Goal: Task Accomplishment & Management: Use online tool/utility

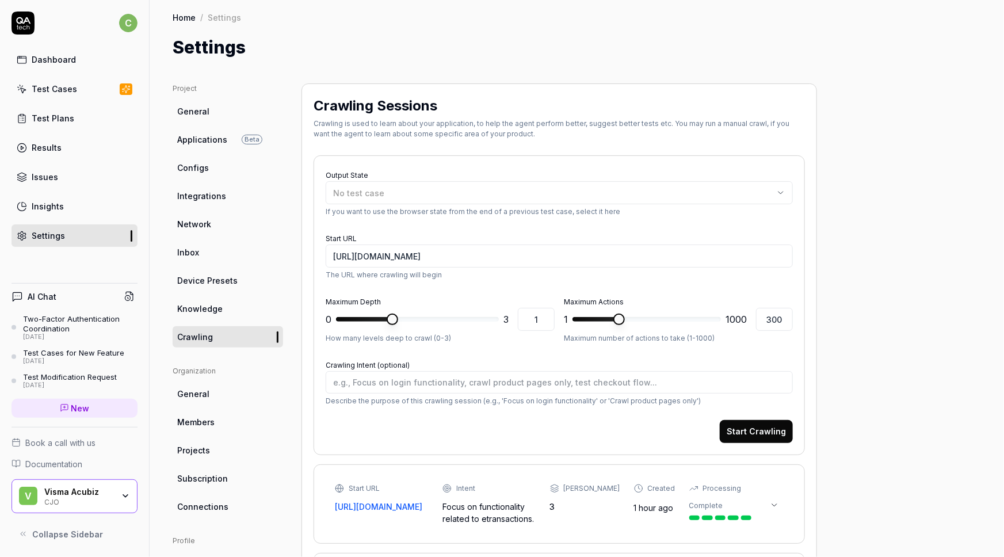
type textarea "*"
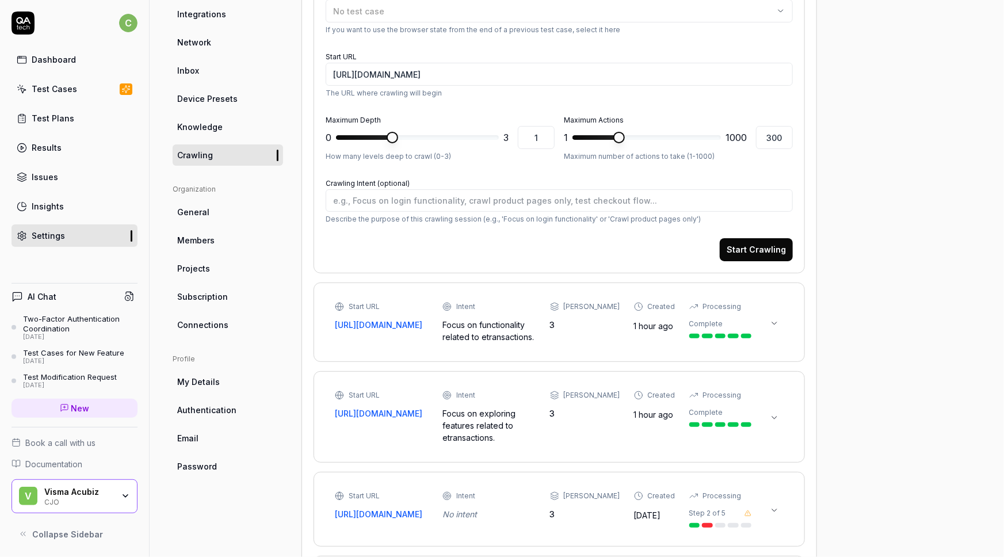
scroll to position [182, 0]
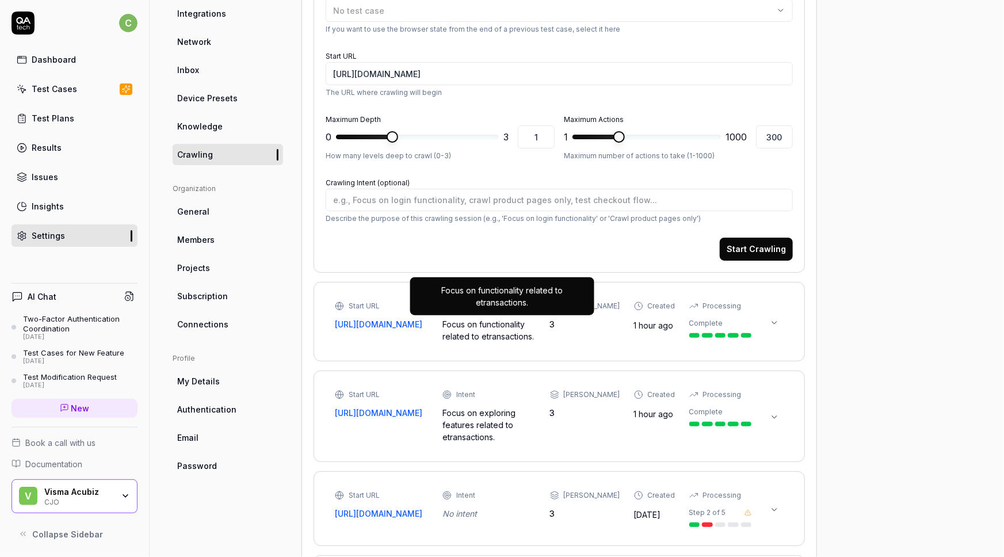
click at [484, 328] on div "Focus on functionality related to etransactions." at bounding box center [490, 330] width 94 height 24
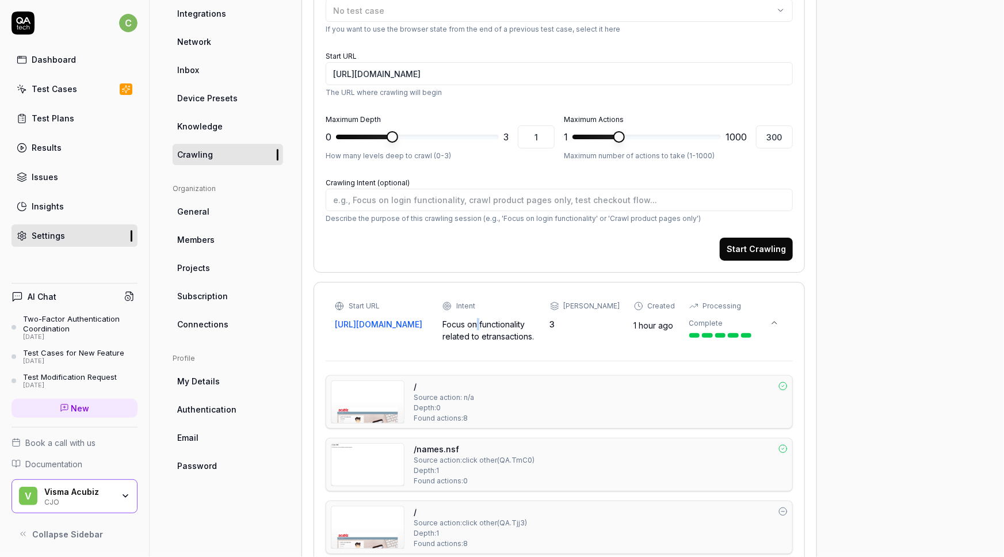
click at [484, 328] on div "Focus on functionality related to etransactions." at bounding box center [490, 330] width 94 height 24
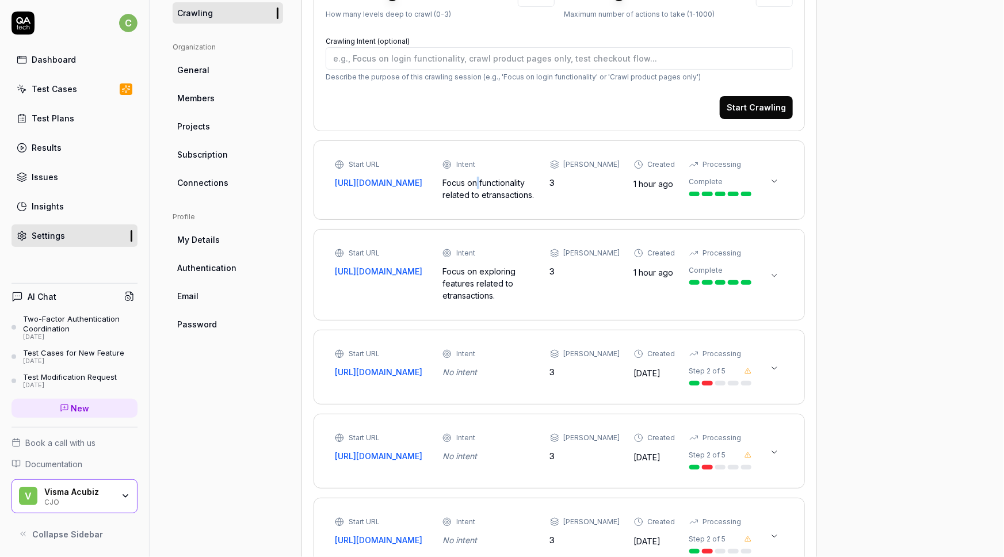
scroll to position [324, 0]
click at [524, 181] on div "Focus on functionality related to etransactions." at bounding box center [490, 189] width 94 height 24
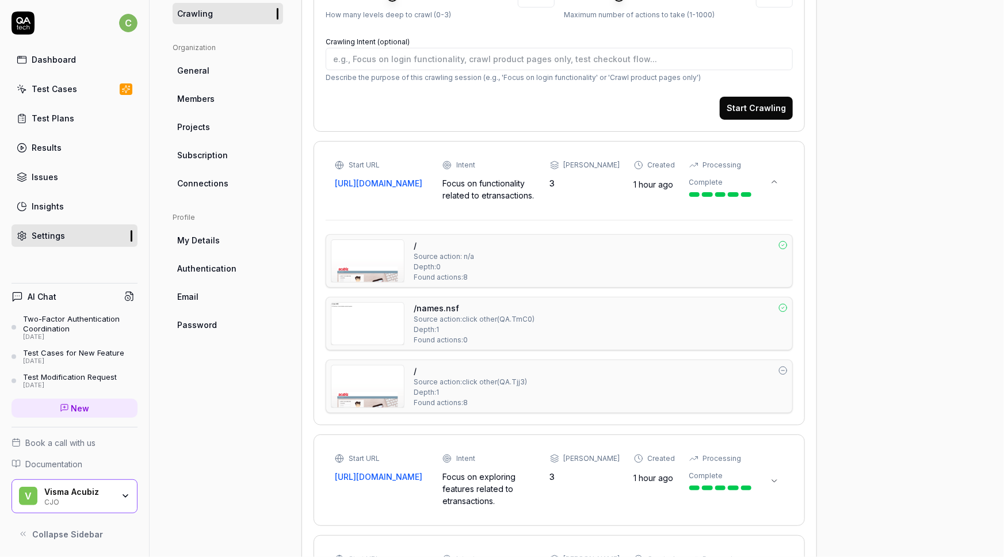
click at [554, 394] on div "/ Source action: click other ( QA.Tjj3 ) Depth: 1 Found actions: 8" at bounding box center [601, 386] width 374 height 43
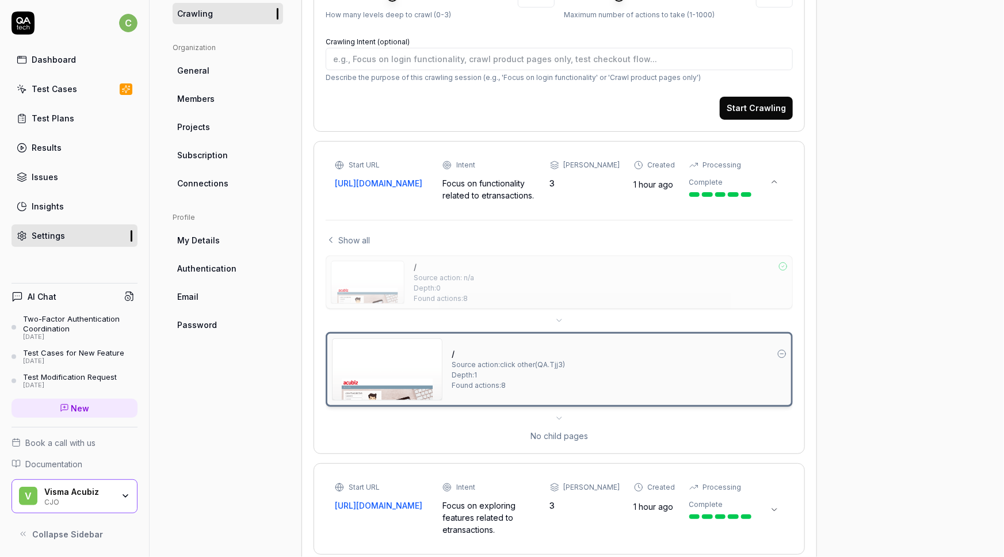
click at [56, 87] on div "Test Cases" at bounding box center [54, 89] width 45 height 12
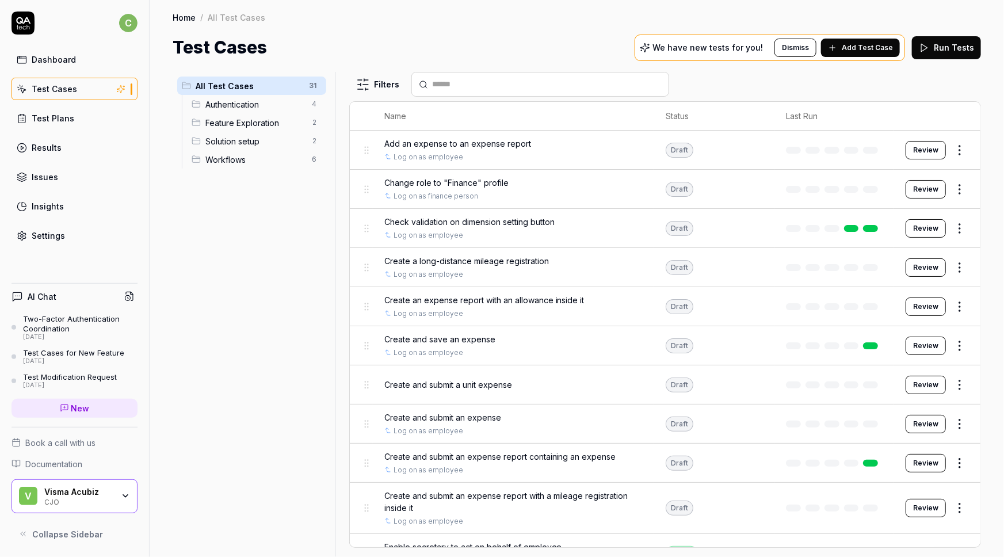
click at [858, 43] on span "Add Test Case" at bounding box center [867, 48] width 51 height 10
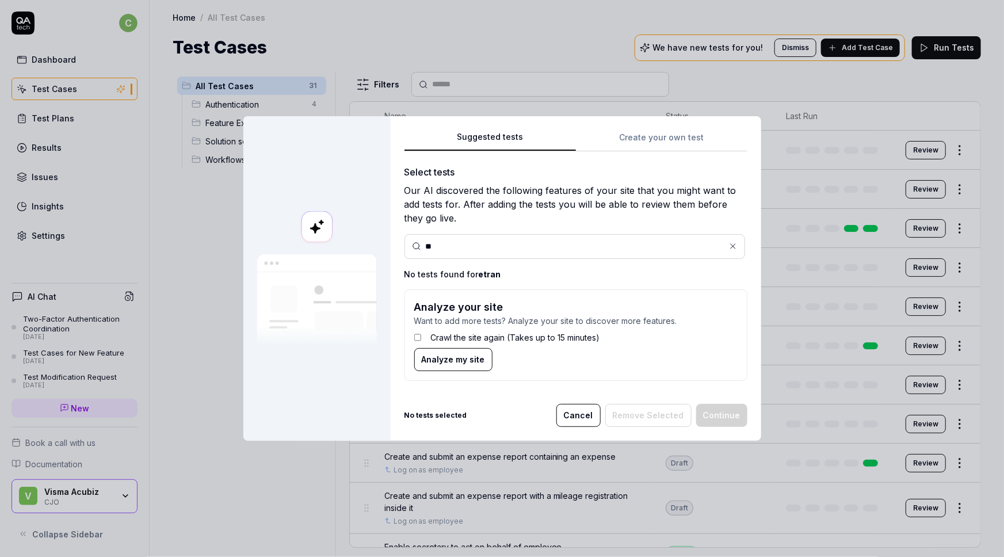
type input "*"
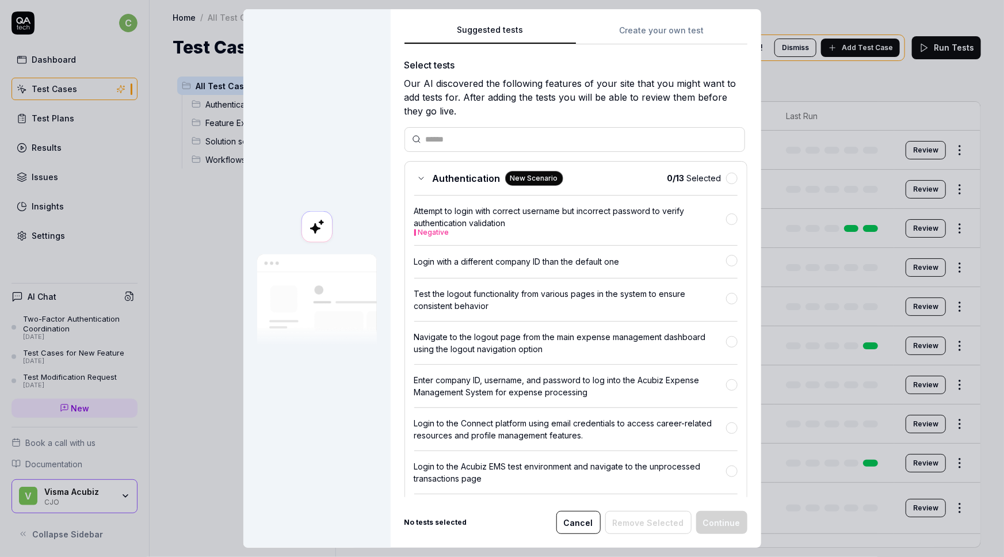
click at [587, 527] on button "Cancel" at bounding box center [579, 522] width 44 height 23
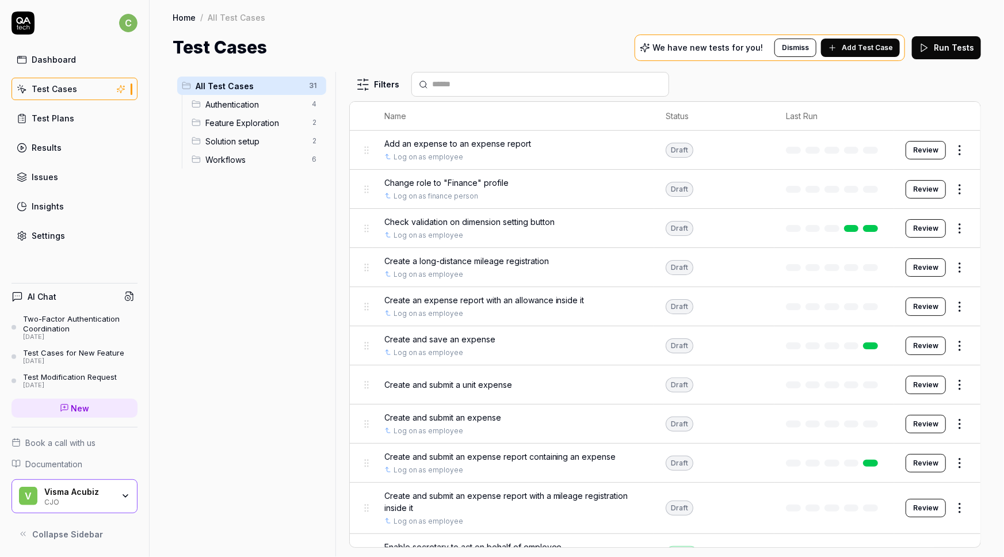
click at [252, 117] on span "Feature Exploration" at bounding box center [256, 123] width 100 height 12
